Goal: Find specific fact: Find specific fact

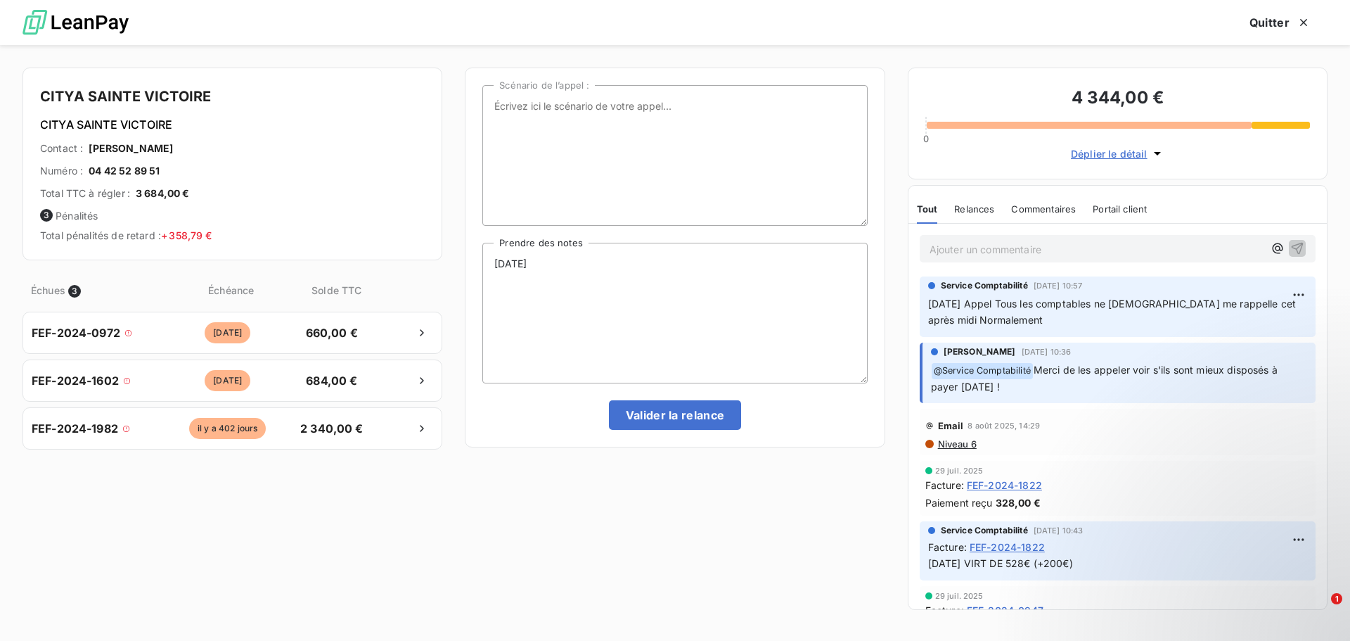
scroll to position [492, 292]
click at [1306, 27] on icon "button" at bounding box center [1304, 22] width 14 height 14
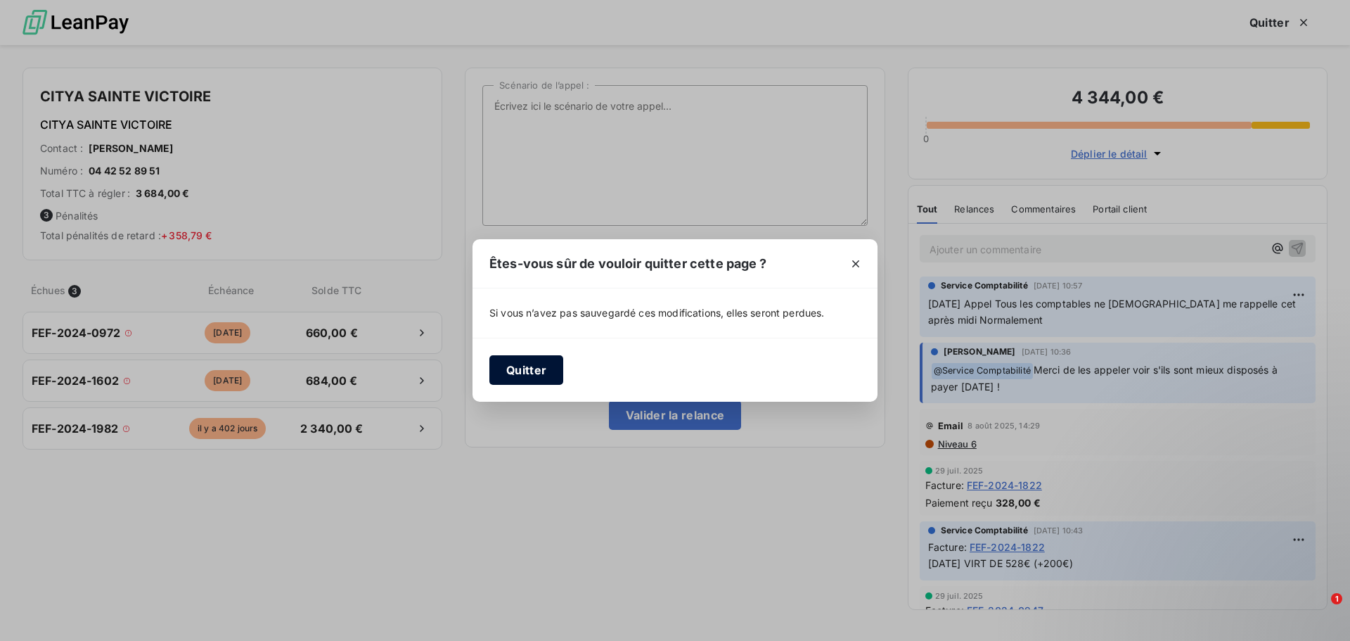
click at [534, 369] on button "Quitter" at bounding box center [526, 370] width 74 height 30
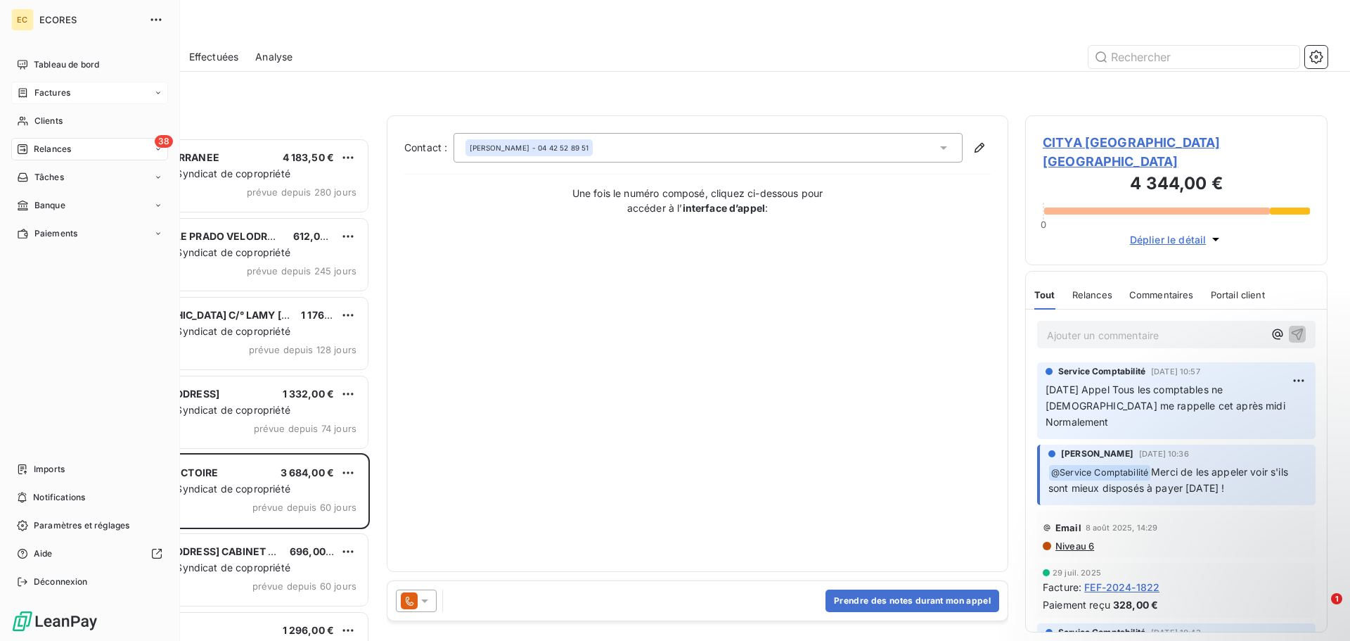
click at [34, 89] on span "Factures" at bounding box center [52, 92] width 36 height 13
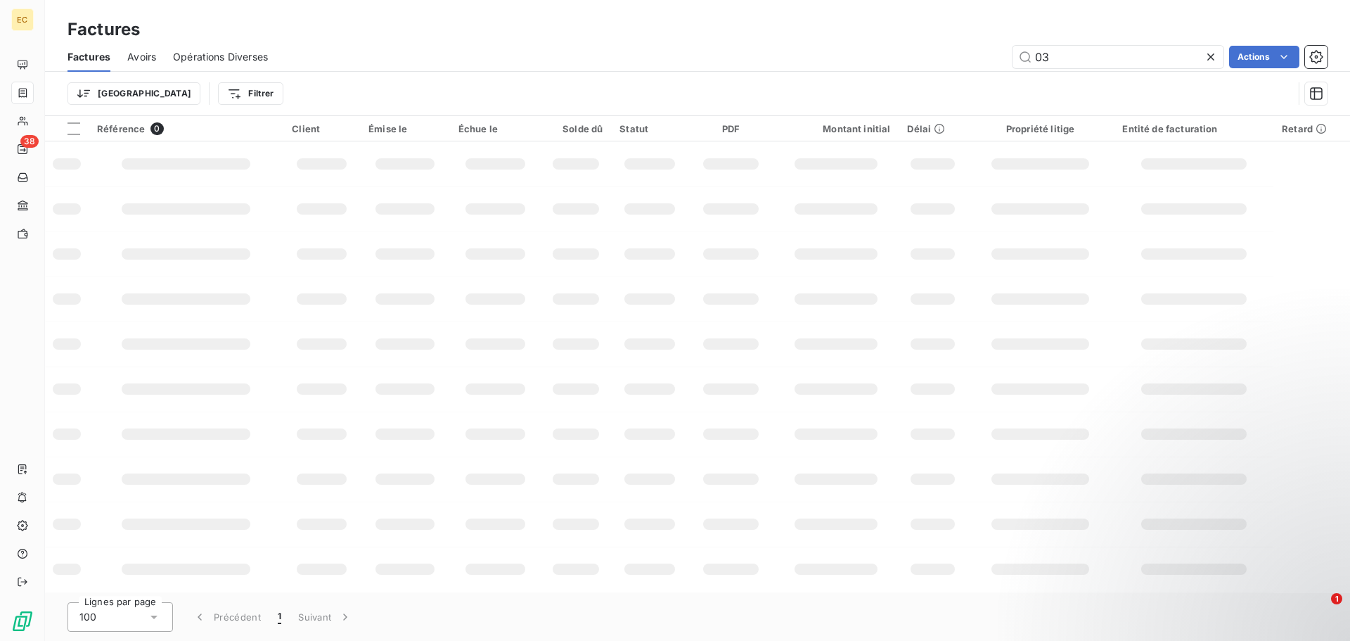
type input "0"
type input "1064"
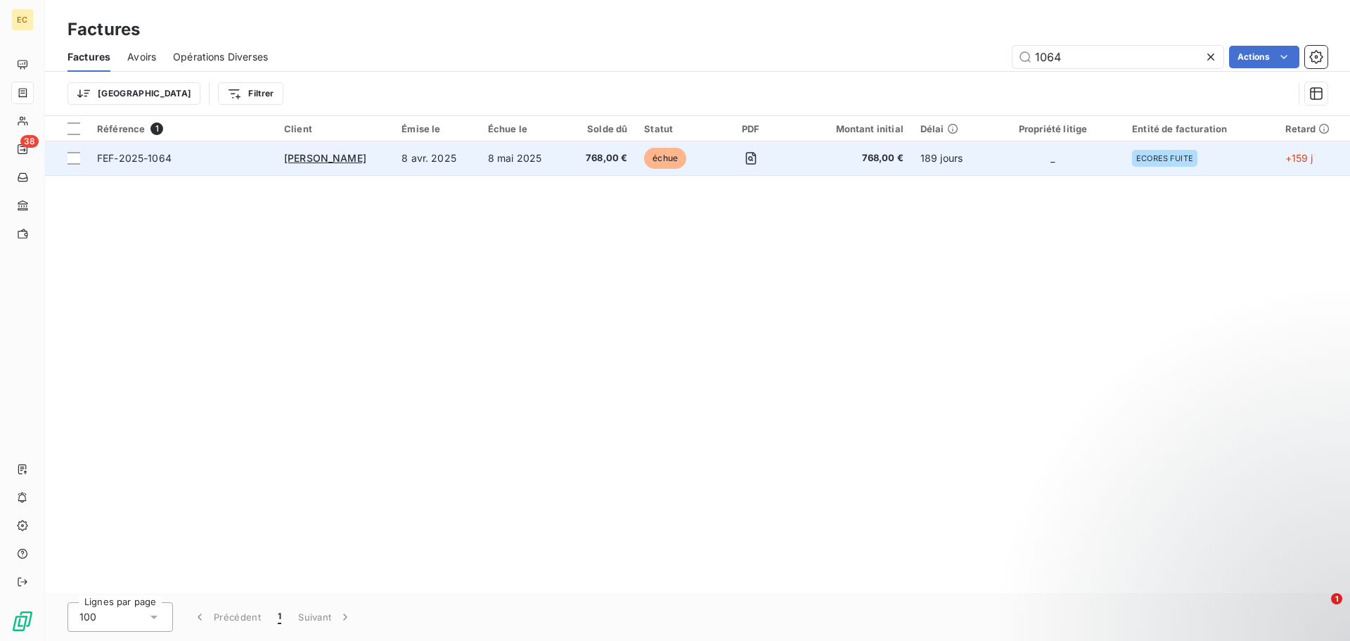
click at [226, 165] on td "FEF-2025-1064" at bounding box center [182, 158] width 187 height 34
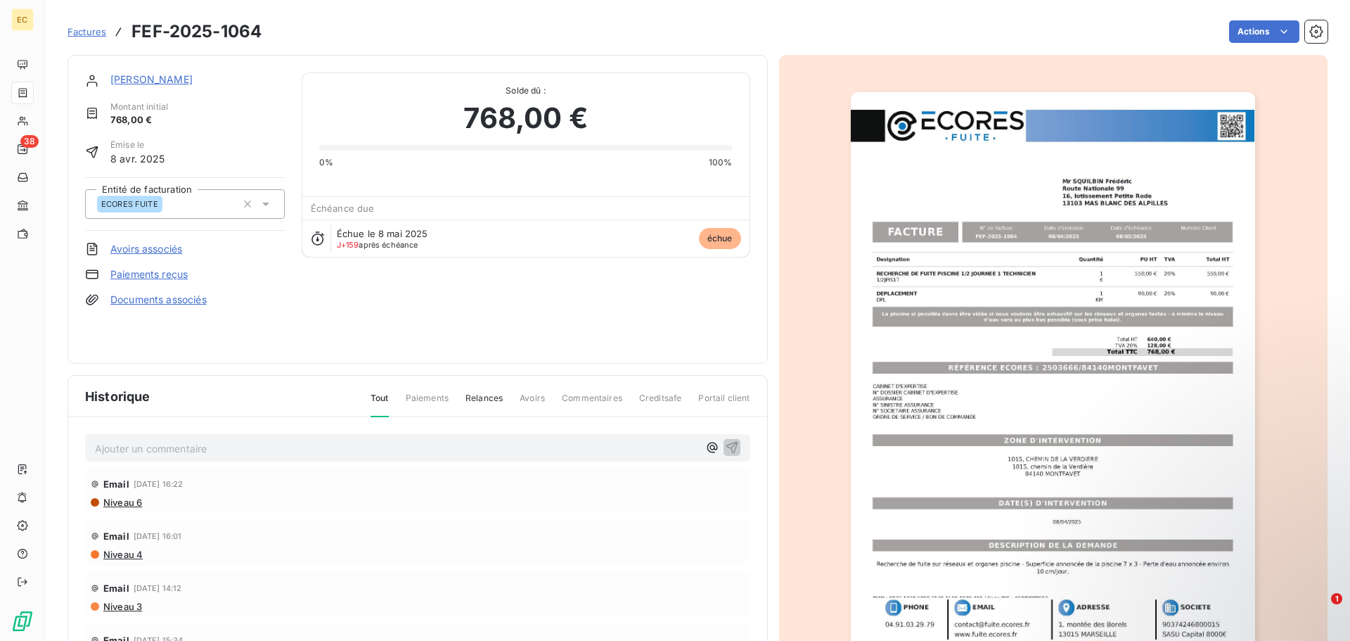
click at [150, 272] on link "Paiements reçus" at bounding box center [148, 274] width 77 height 14
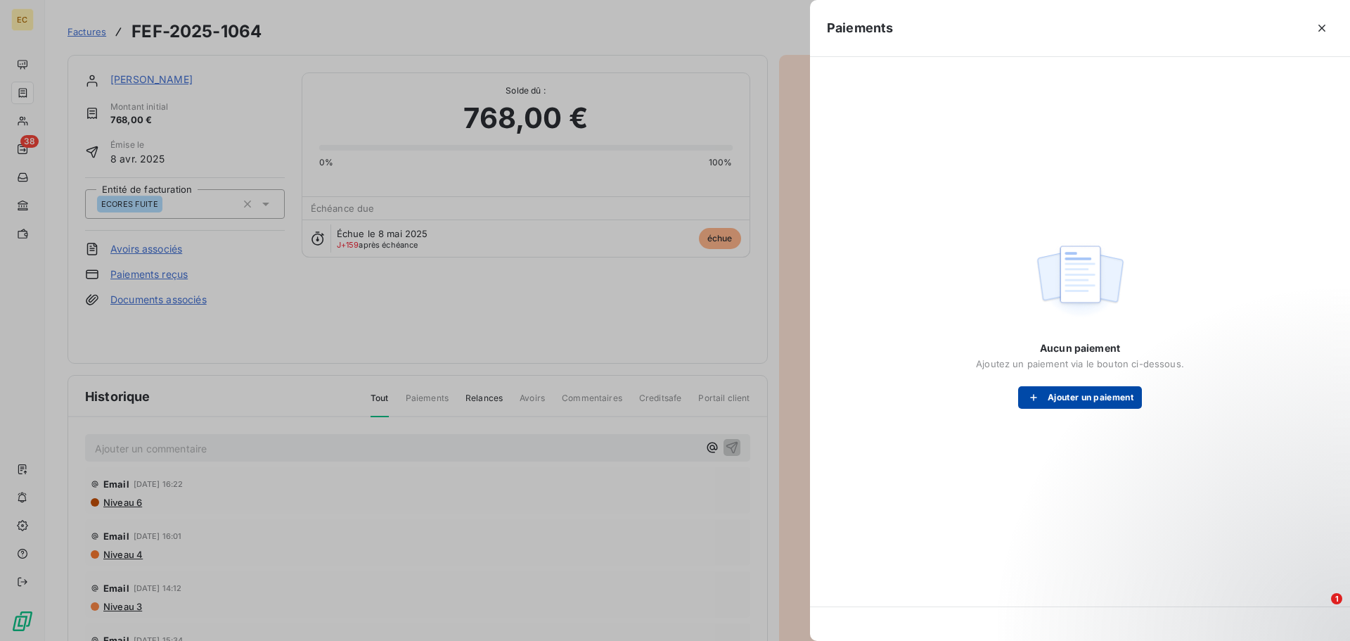
click at [1088, 406] on button "Ajouter un paiement" at bounding box center [1080, 397] width 124 height 23
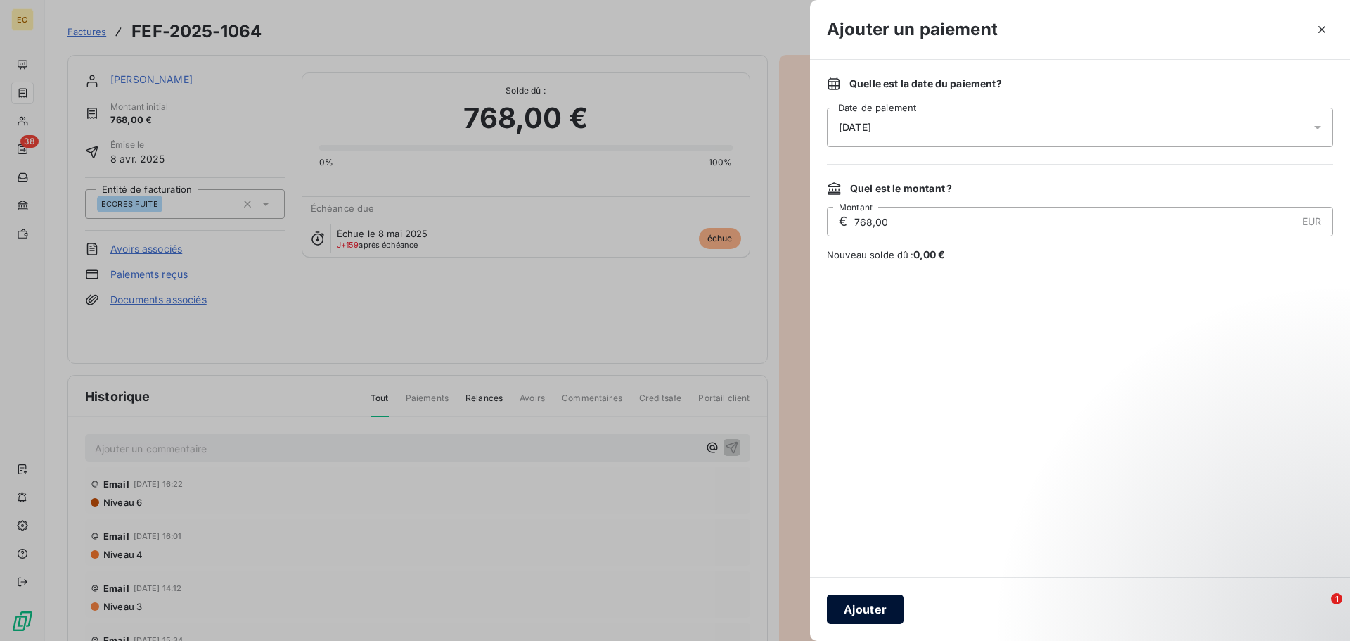
click at [864, 606] on button "Ajouter" at bounding box center [865, 609] width 77 height 30
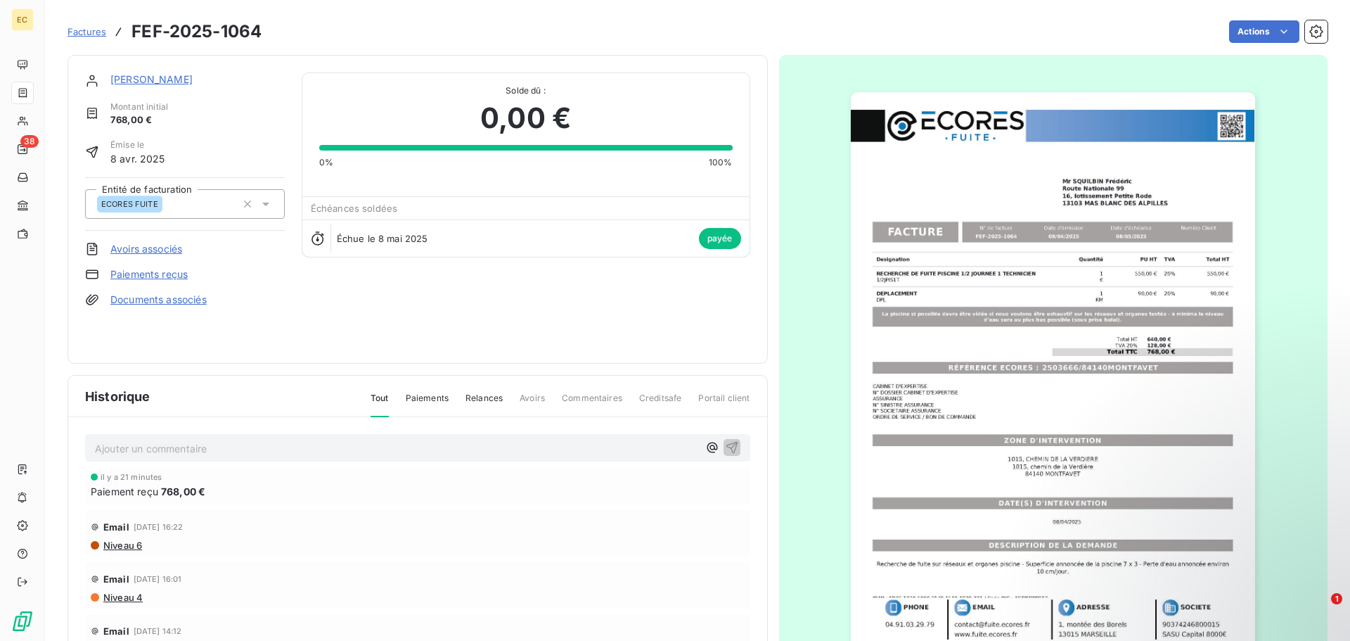
click at [86, 34] on span "Factures" at bounding box center [87, 31] width 39 height 11
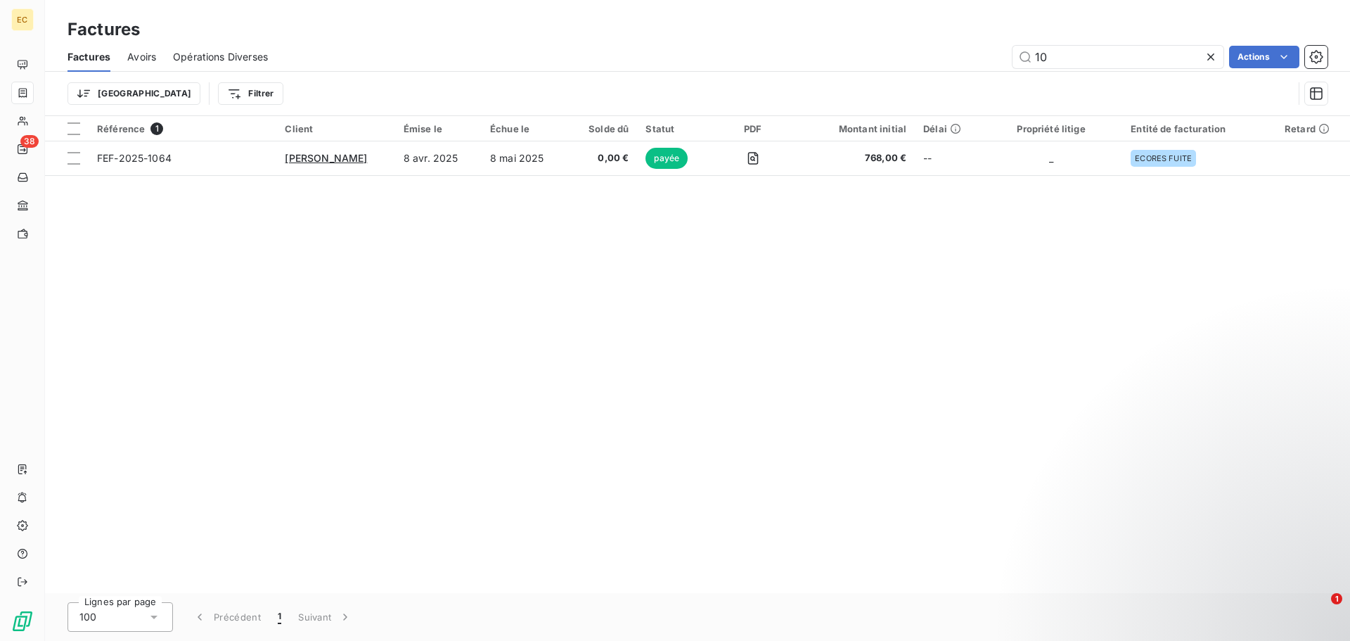
type input "1"
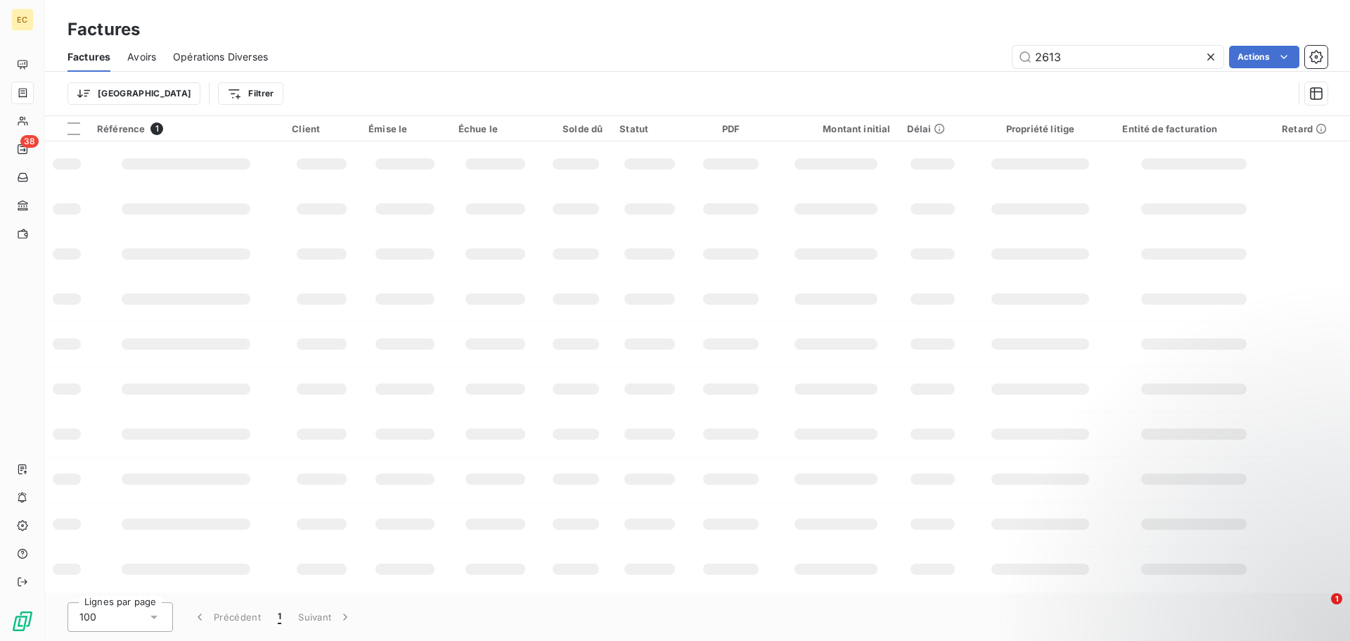
type input "2613"
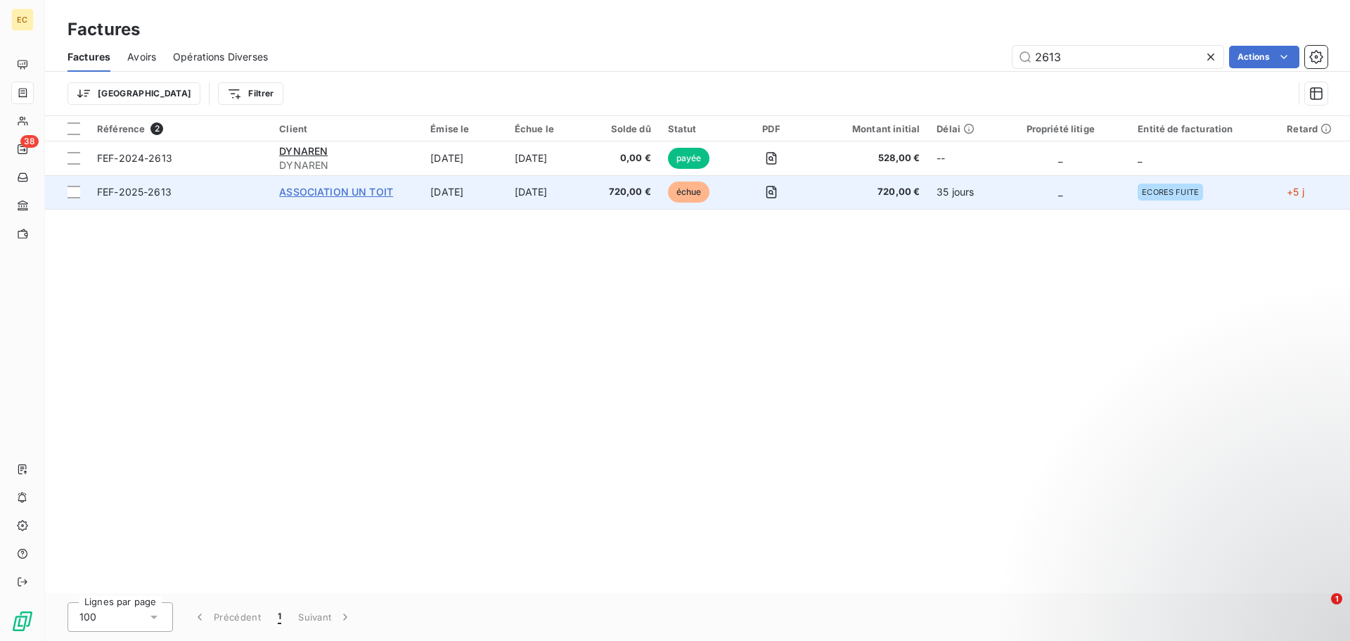
click at [331, 195] on span "ASSOCIATION UN TOIT" at bounding box center [336, 192] width 114 height 12
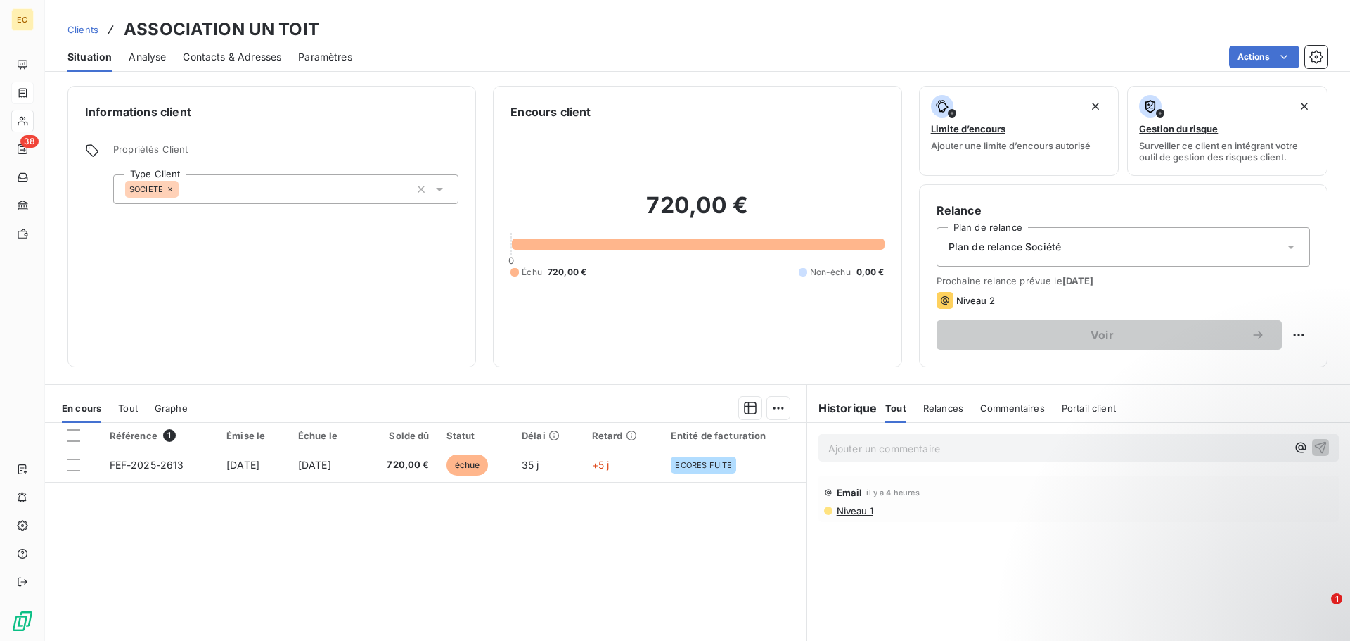
click at [828, 452] on p "Ajouter un commentaire ﻿" at bounding box center [1057, 449] width 459 height 18
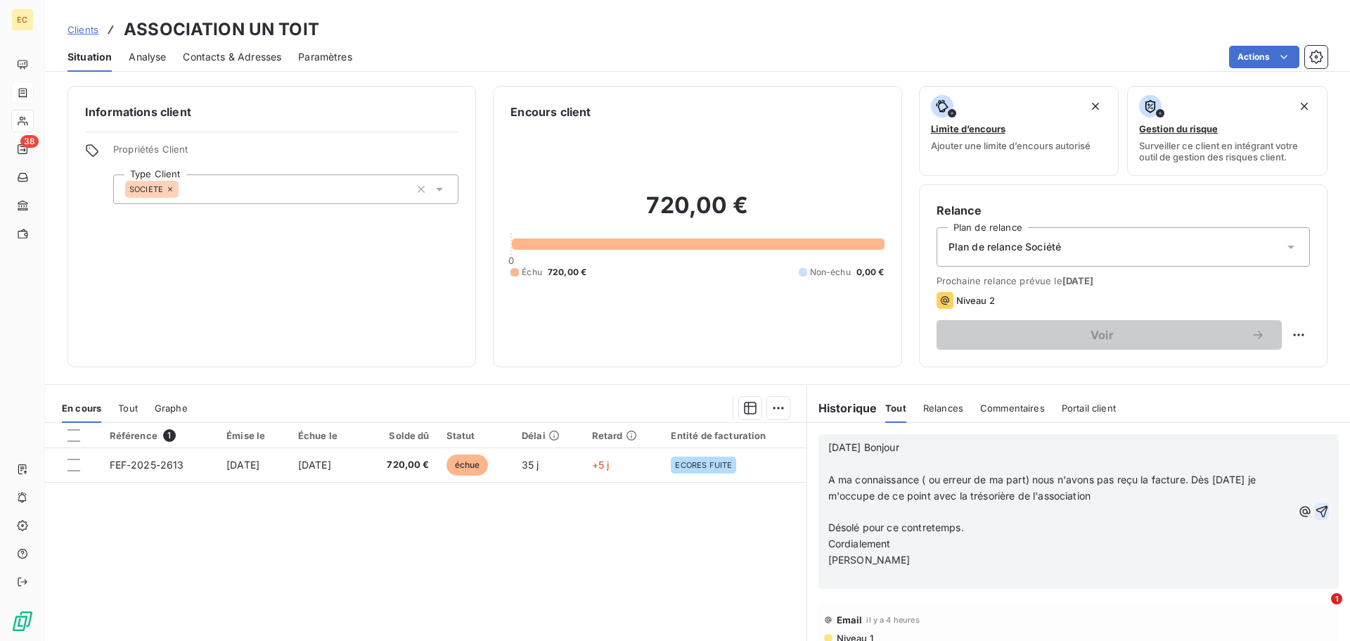
click at [1315, 512] on icon "button" at bounding box center [1322, 511] width 14 height 14
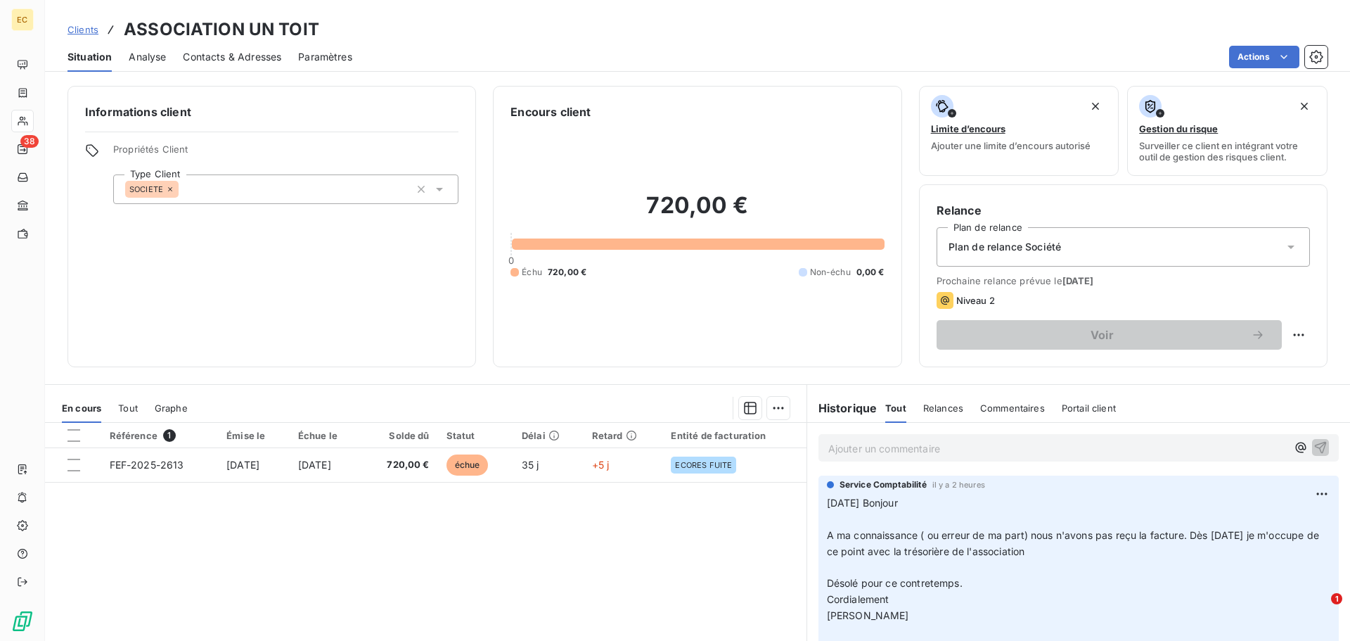
click at [85, 27] on span "Clients" at bounding box center [83, 29] width 31 height 11
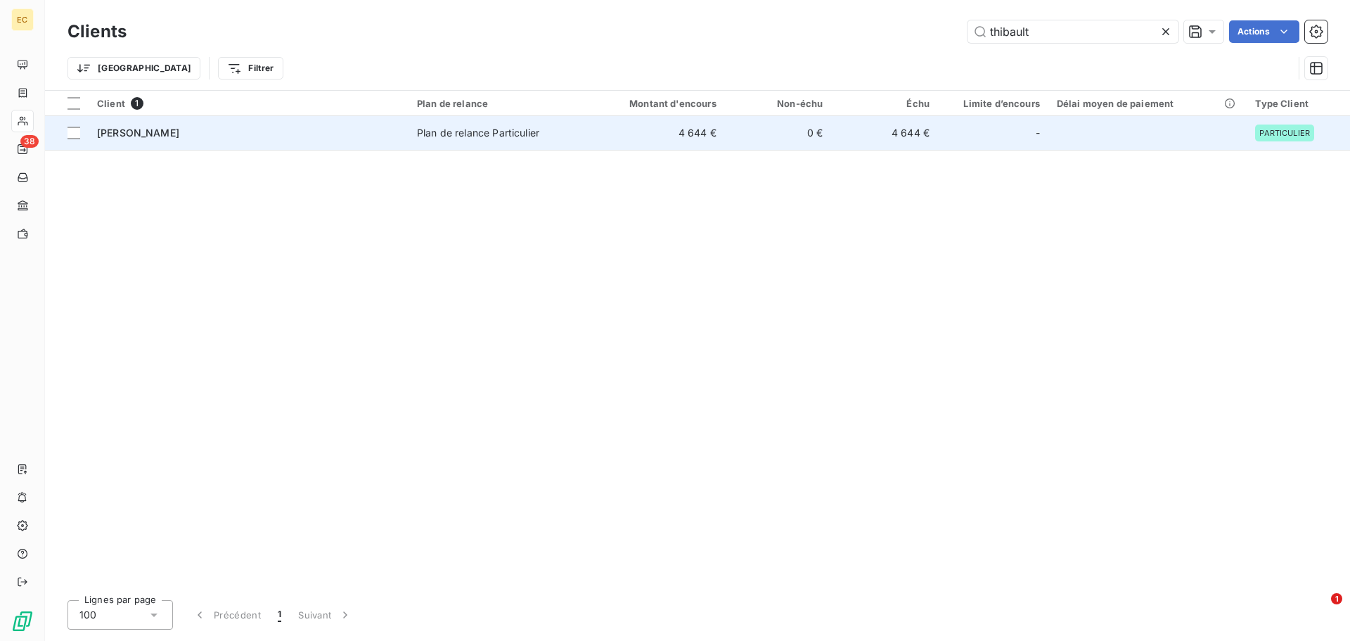
type input "thibault"
click at [274, 135] on div "Mme THIBAULT" at bounding box center [248, 133] width 303 height 14
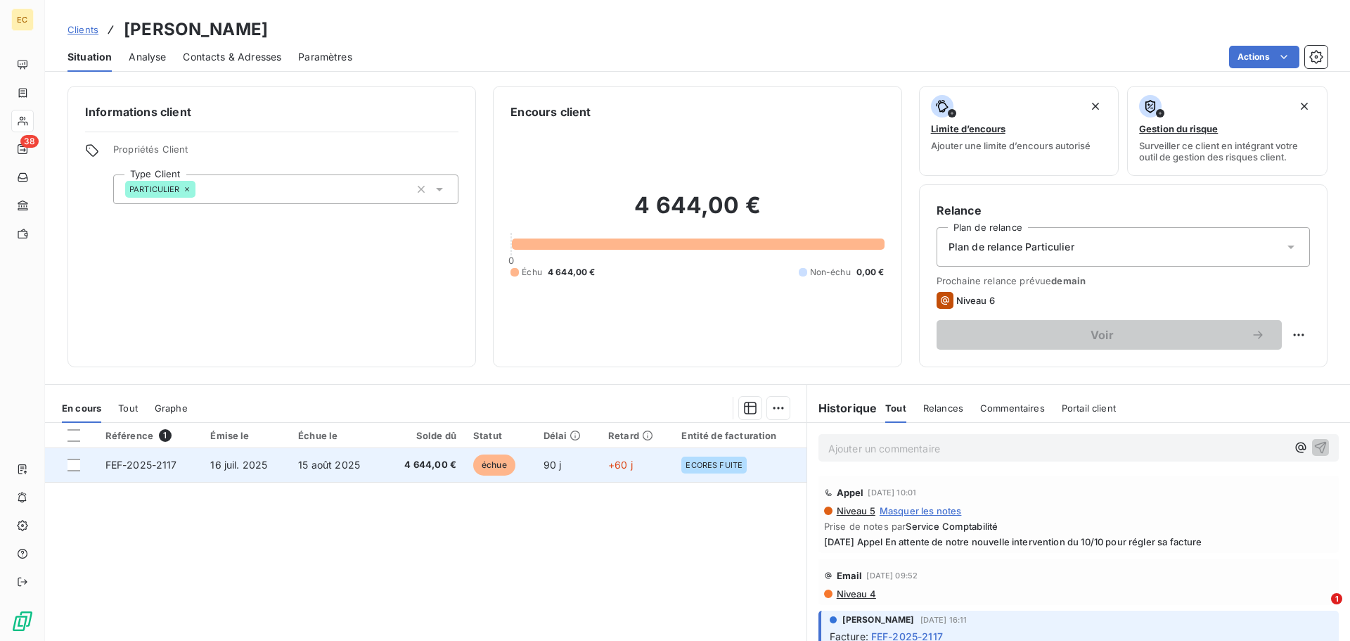
click at [189, 473] on td "FEF-2025-2117" at bounding box center [149, 465] width 105 height 34
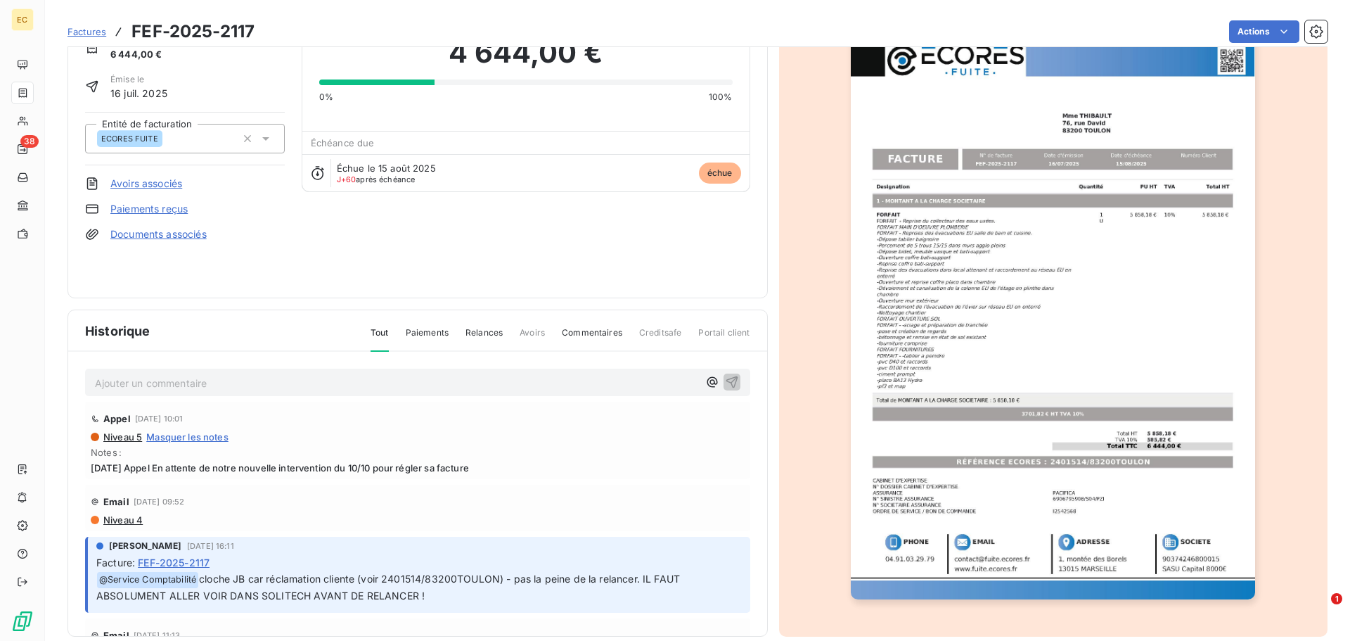
scroll to position [84, 0]
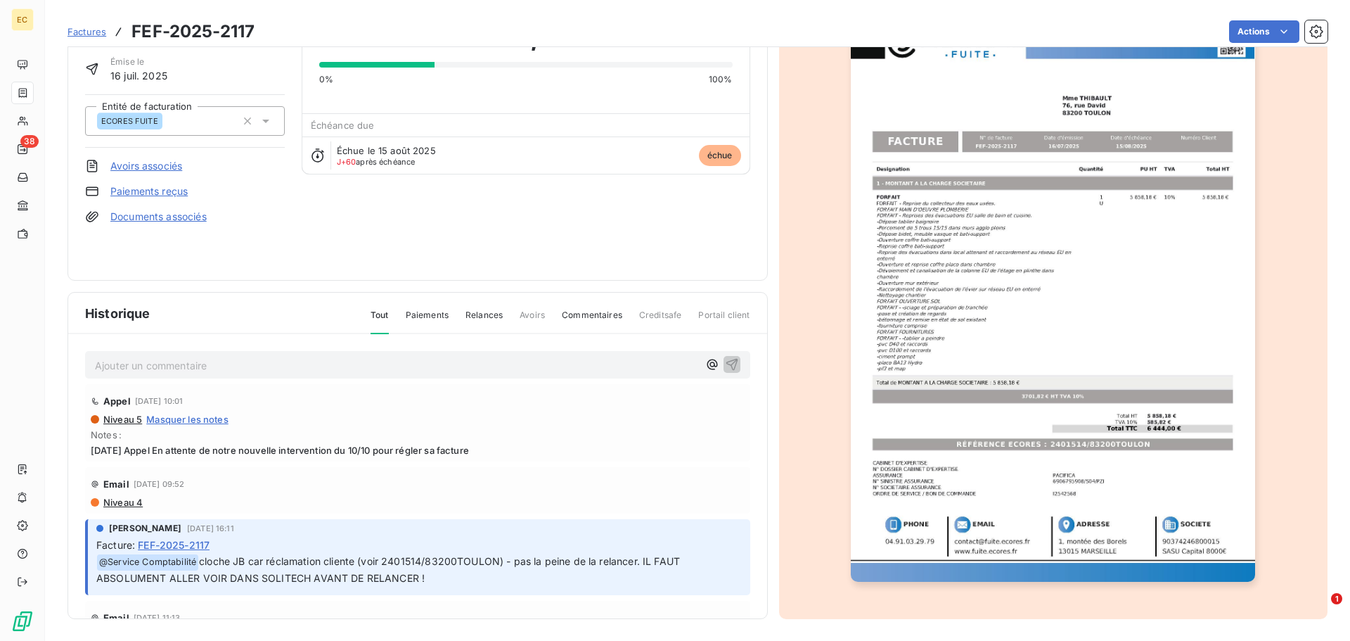
click at [1053, 444] on img "button" at bounding box center [1053, 295] width 404 height 572
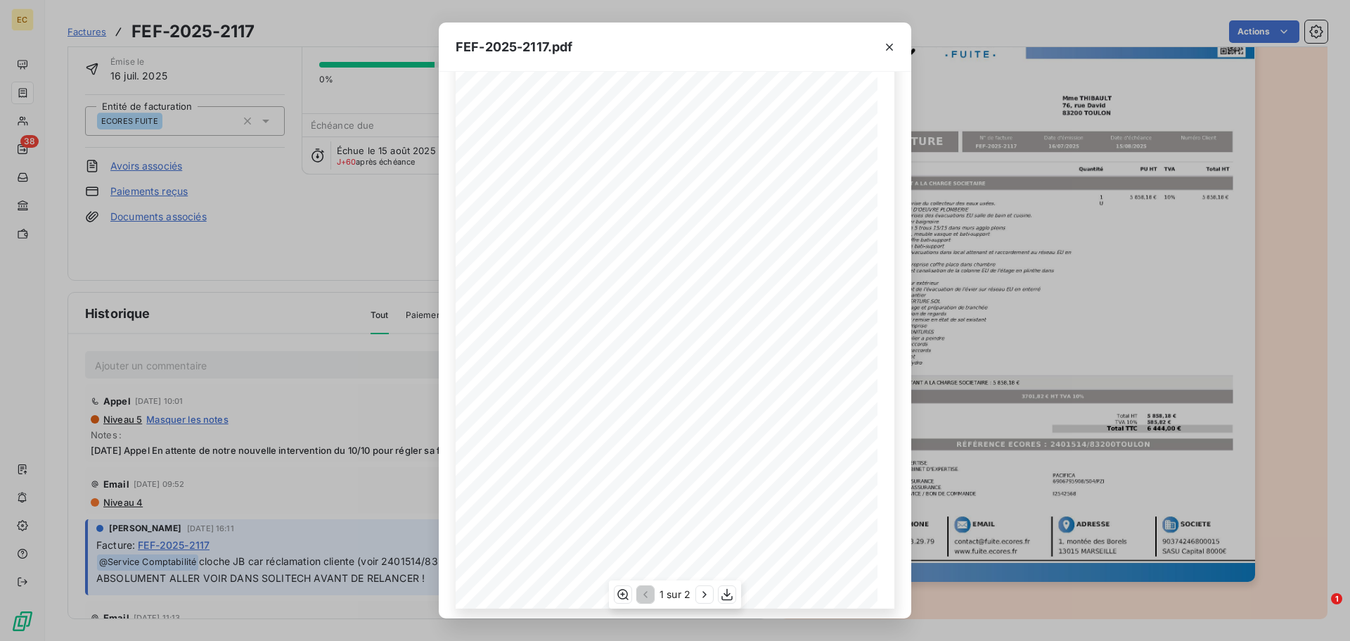
scroll to position [84, 0]
drag, startPoint x: 769, startPoint y: 460, endPoint x: 664, endPoint y: 461, distance: 105.5
click at [664, 461] on span "RÉFÉRENCE ECORES : 2401514/83200TOULON" at bounding box center [677, 457] width 204 height 7
copy span "2401514/83200TOULON"
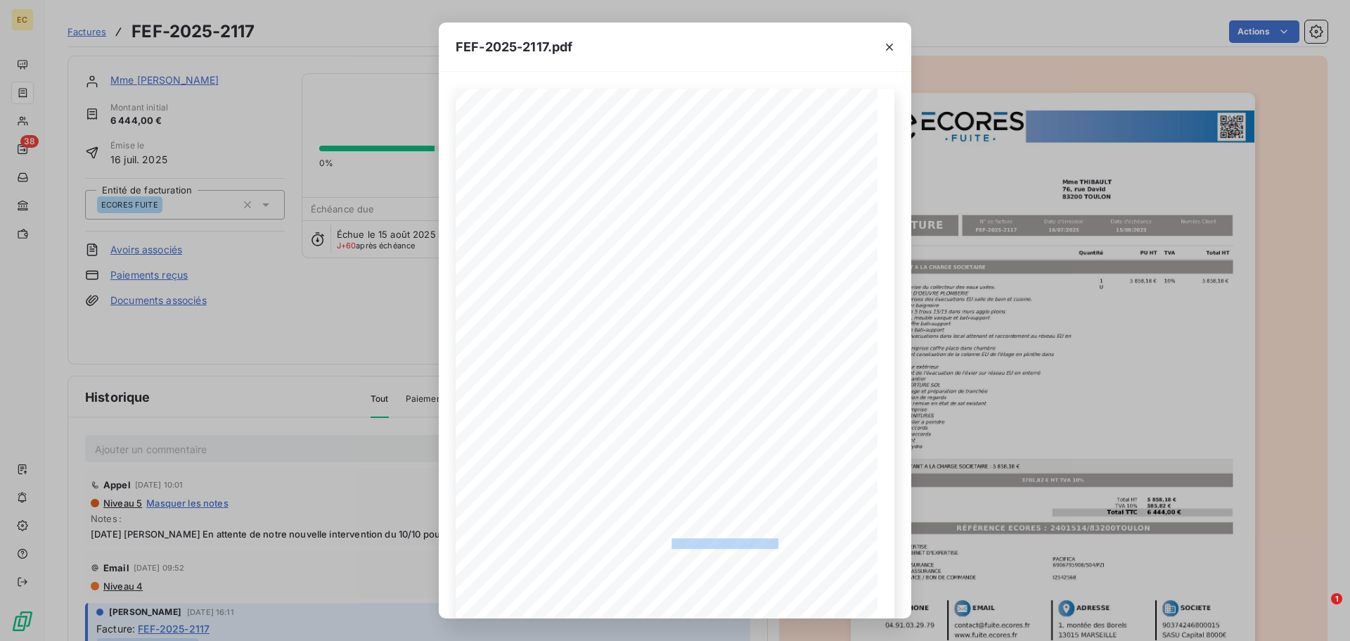
scroll to position [84, 0]
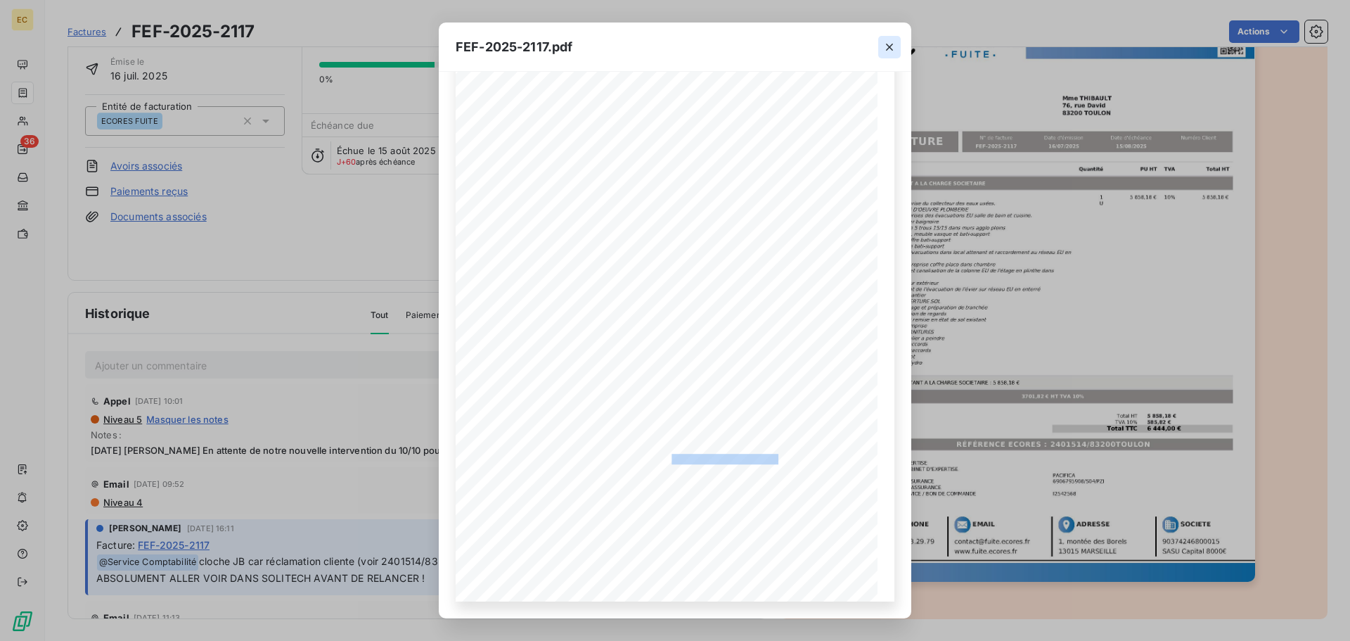
click at [886, 46] on icon "button" at bounding box center [890, 47] width 14 height 14
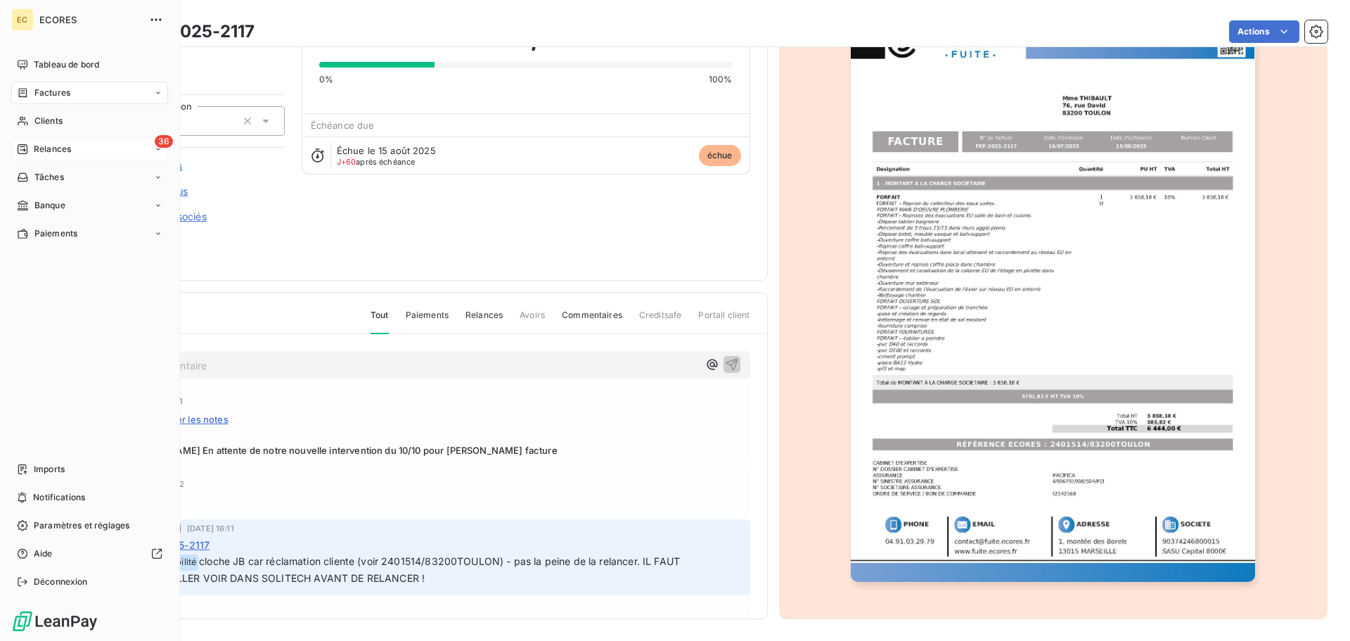
click at [51, 148] on span "Relances" at bounding box center [52, 149] width 37 height 13
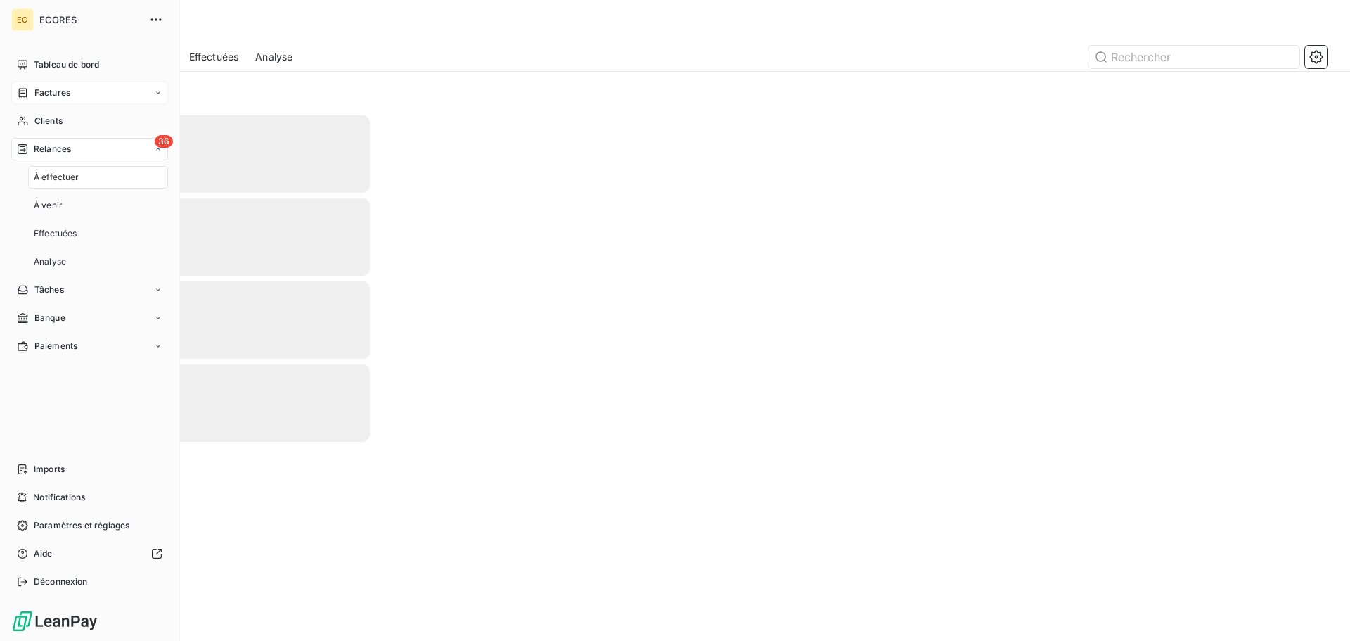
click at [60, 87] on span "Factures" at bounding box center [52, 92] width 36 height 13
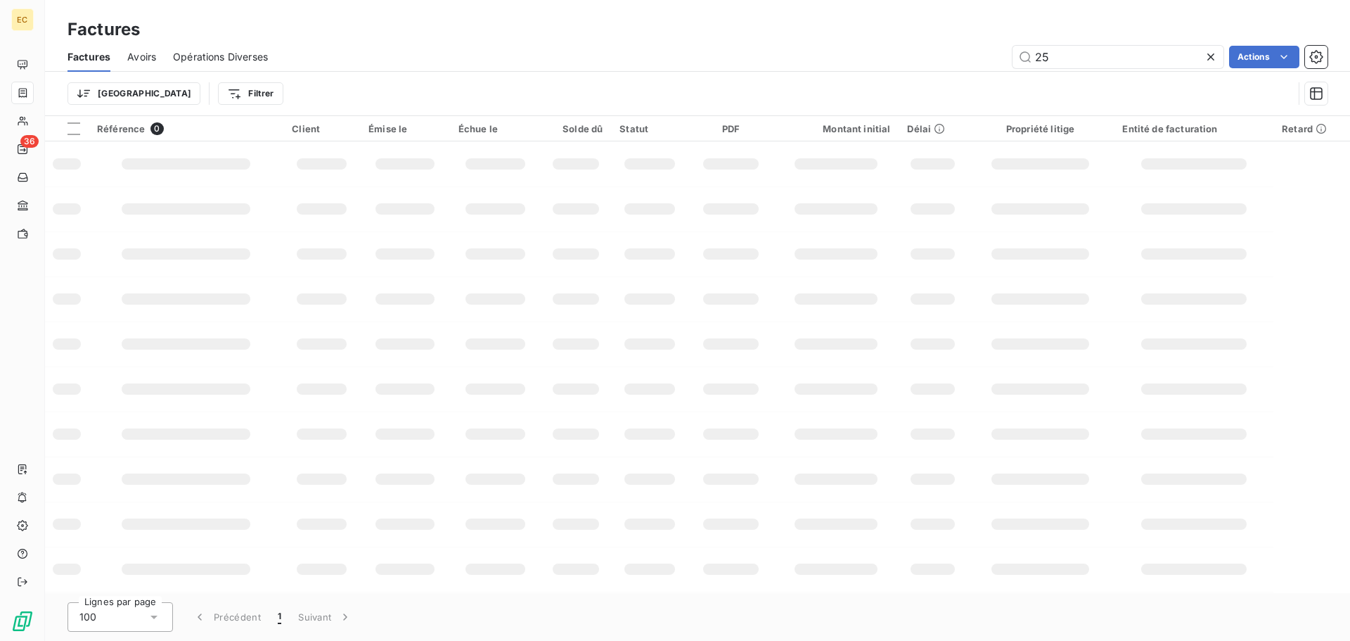
type input "2"
type input "0828"
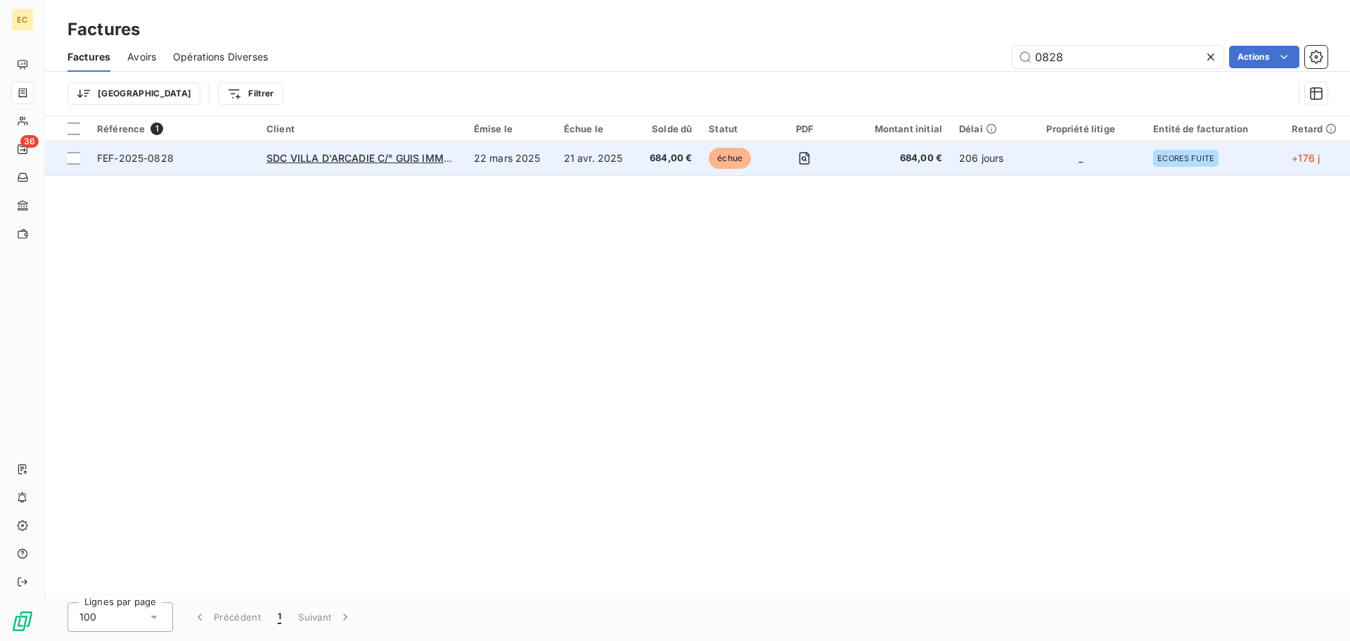
click at [243, 169] on td "FEF-2025-0828" at bounding box center [173, 158] width 169 height 34
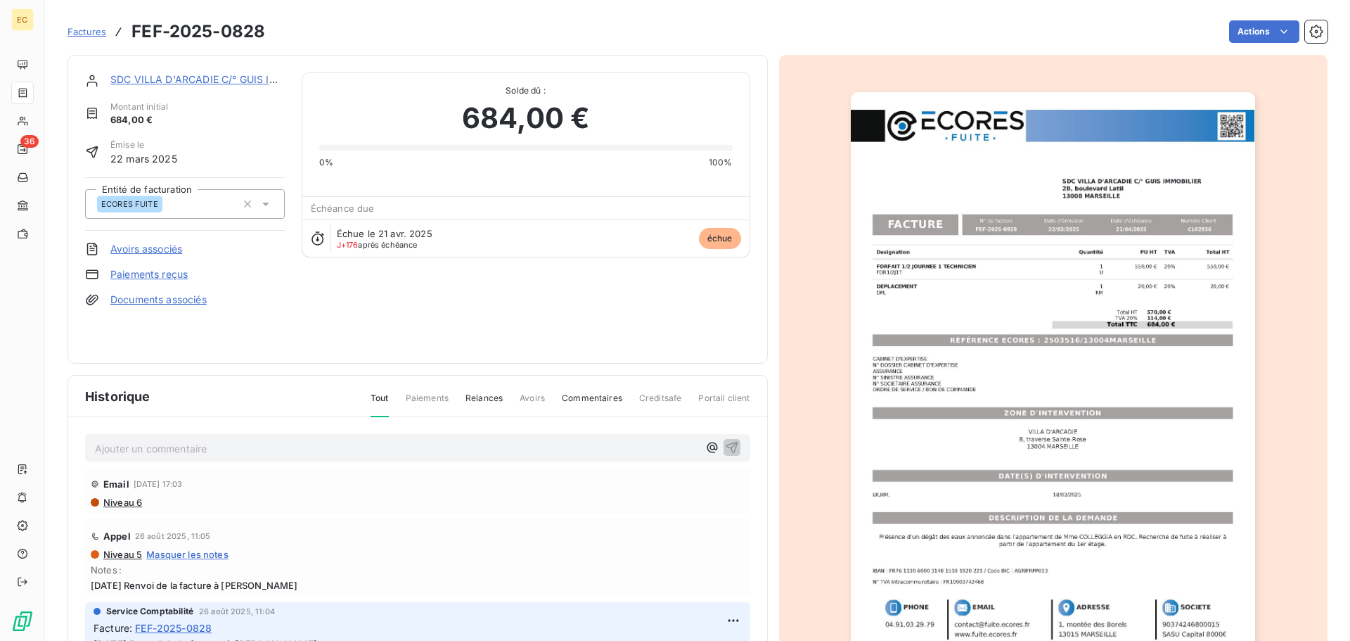
click at [987, 338] on img "button" at bounding box center [1053, 378] width 404 height 572
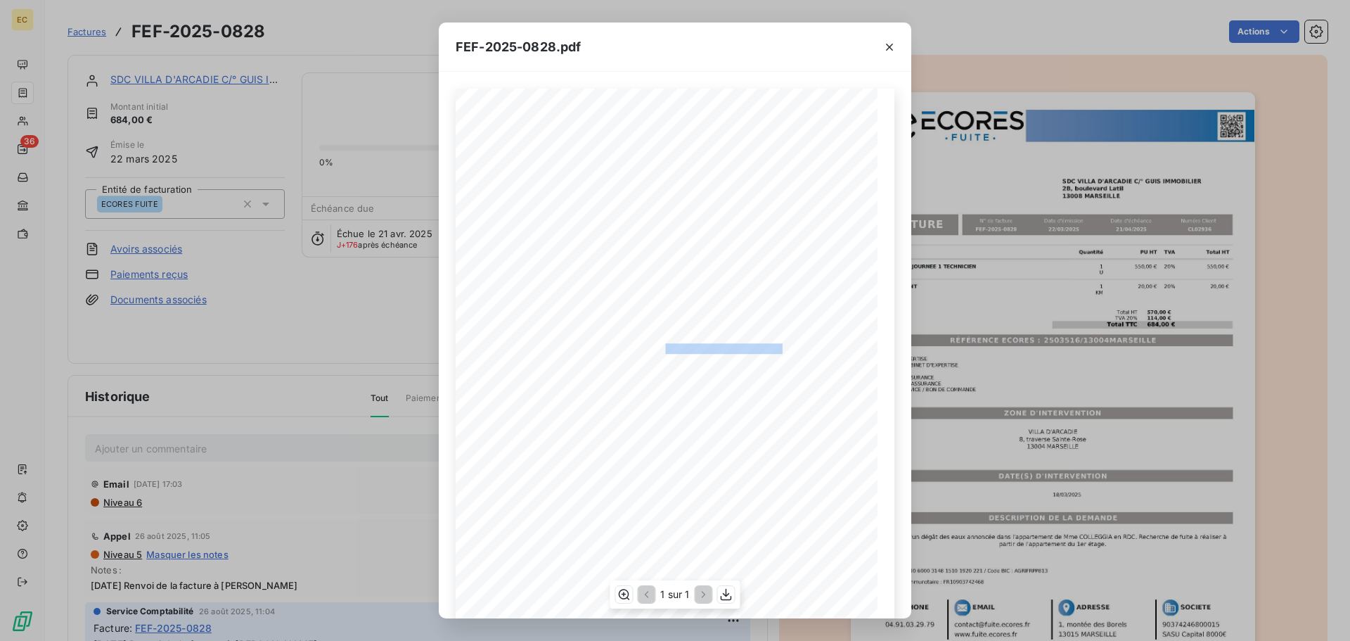
drag, startPoint x: 777, startPoint y: 347, endPoint x: 659, endPoint y: 351, distance: 118.2
click at [659, 350] on span "RÉFÉRENCE ECORES : 2503516/13004MARSEILLE" at bounding box center [675, 346] width 215 height 7
copy span "2503516/13004MARSEILLE"
click at [890, 43] on icon "button" at bounding box center [890, 47] width 14 height 14
